Goal: Task Accomplishment & Management: Manage account settings

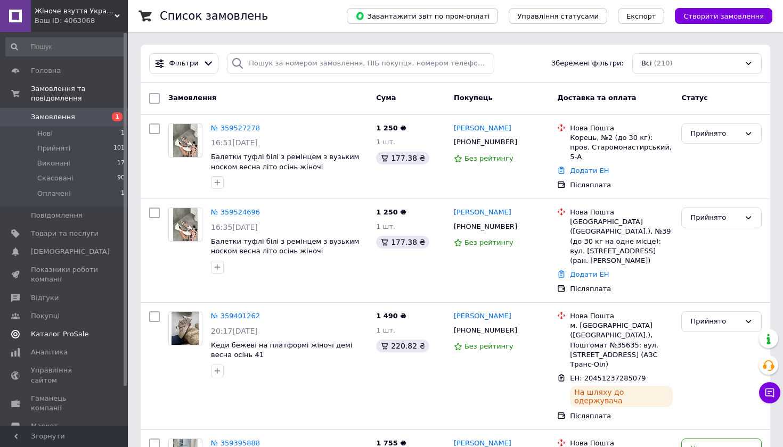
click at [47, 331] on span "Каталог ProSale" at bounding box center [59, 335] width 57 height 10
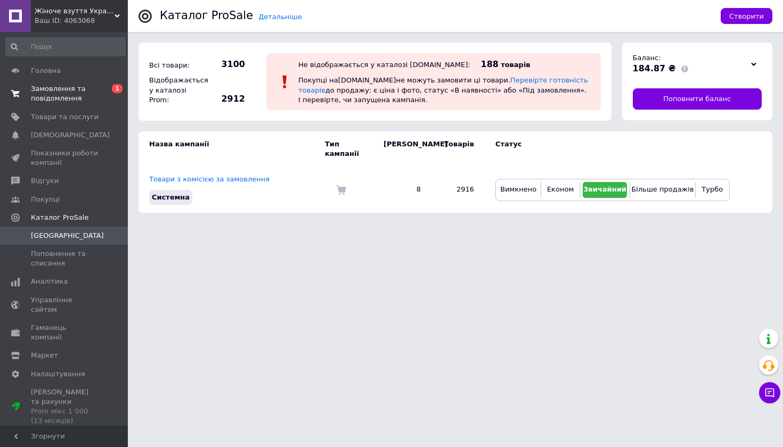
click at [70, 91] on span "Замовлення та повідомлення" at bounding box center [65, 93] width 68 height 19
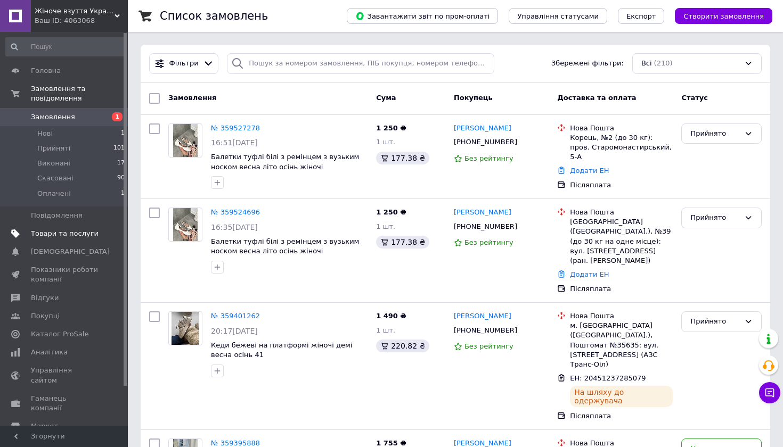
click at [53, 236] on span "Товари та послуги" at bounding box center [65, 234] width 68 height 10
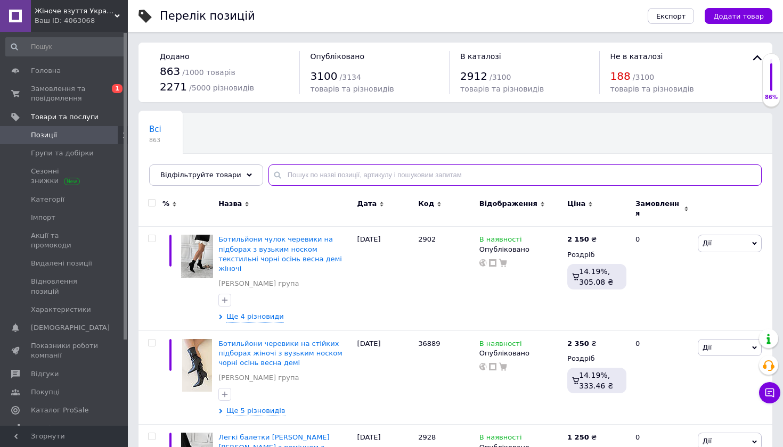
click at [339, 174] on input "text" at bounding box center [514, 175] width 493 height 21
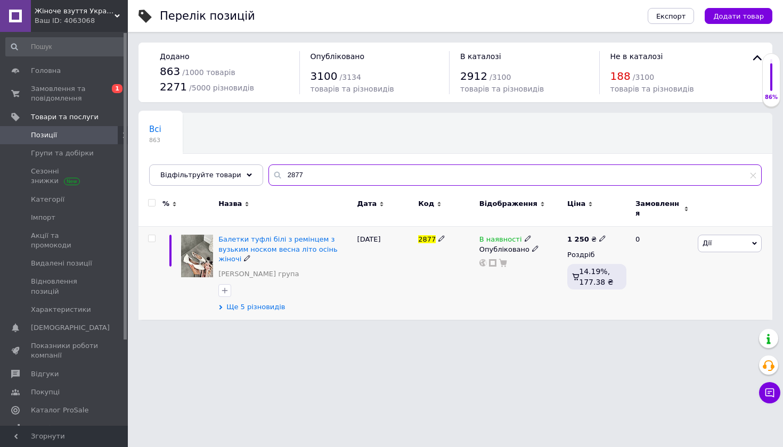
type input "2877"
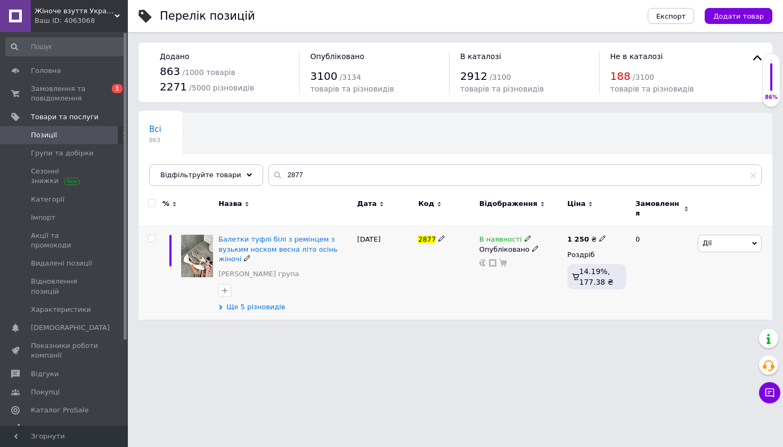
click at [268, 302] on span "Ще 5 різновидів" at bounding box center [255, 307] width 59 height 10
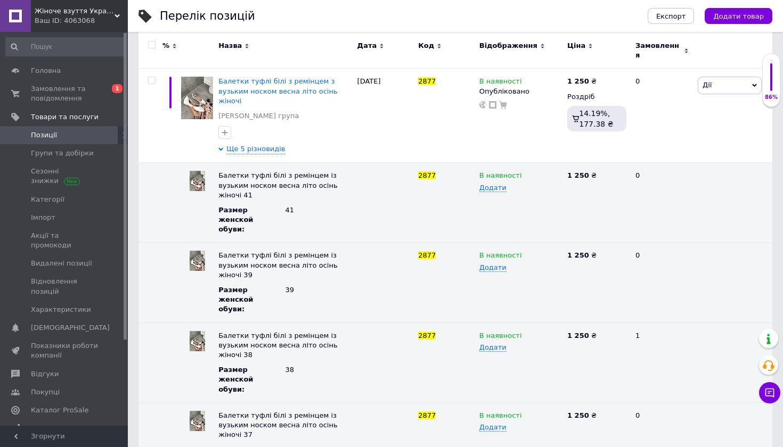
scroll to position [146, 0]
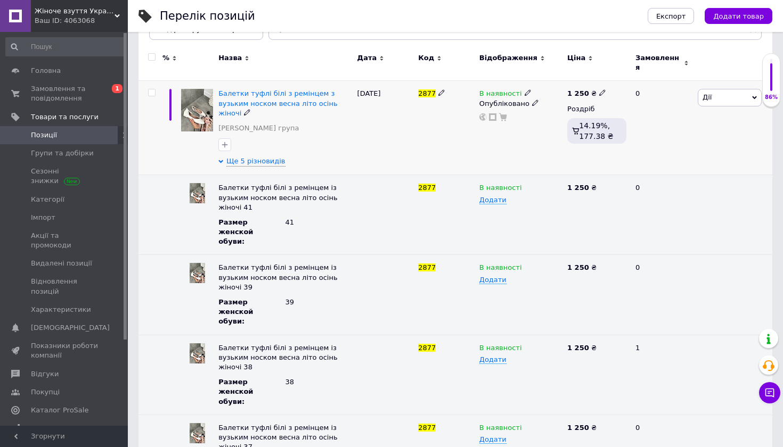
click at [713, 96] on span "Дії" at bounding box center [729, 97] width 64 height 17
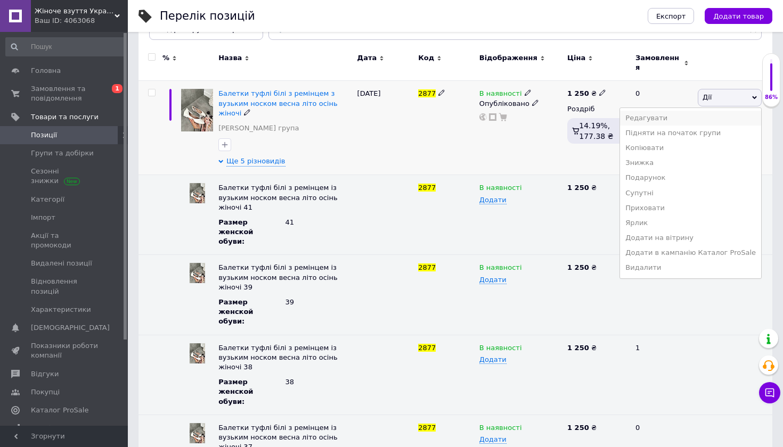
click at [711, 111] on li "Редагувати" at bounding box center [690, 118] width 141 height 15
